Goal: Information Seeking & Learning: Learn about a topic

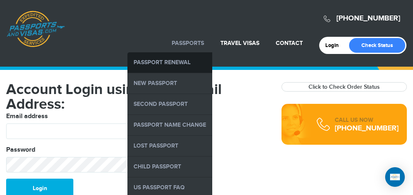
click at [186, 64] on link "Passport Renewal" at bounding box center [169, 62] width 85 height 20
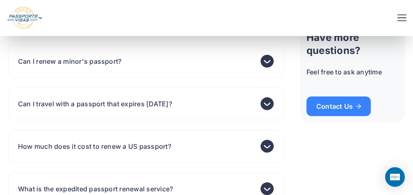
scroll to position [2524, 0]
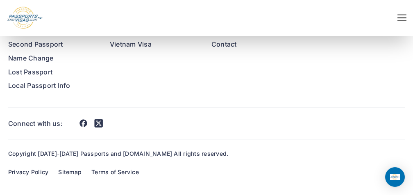
scroll to position [4657, 0]
